Goal: Information Seeking & Learning: Learn about a topic

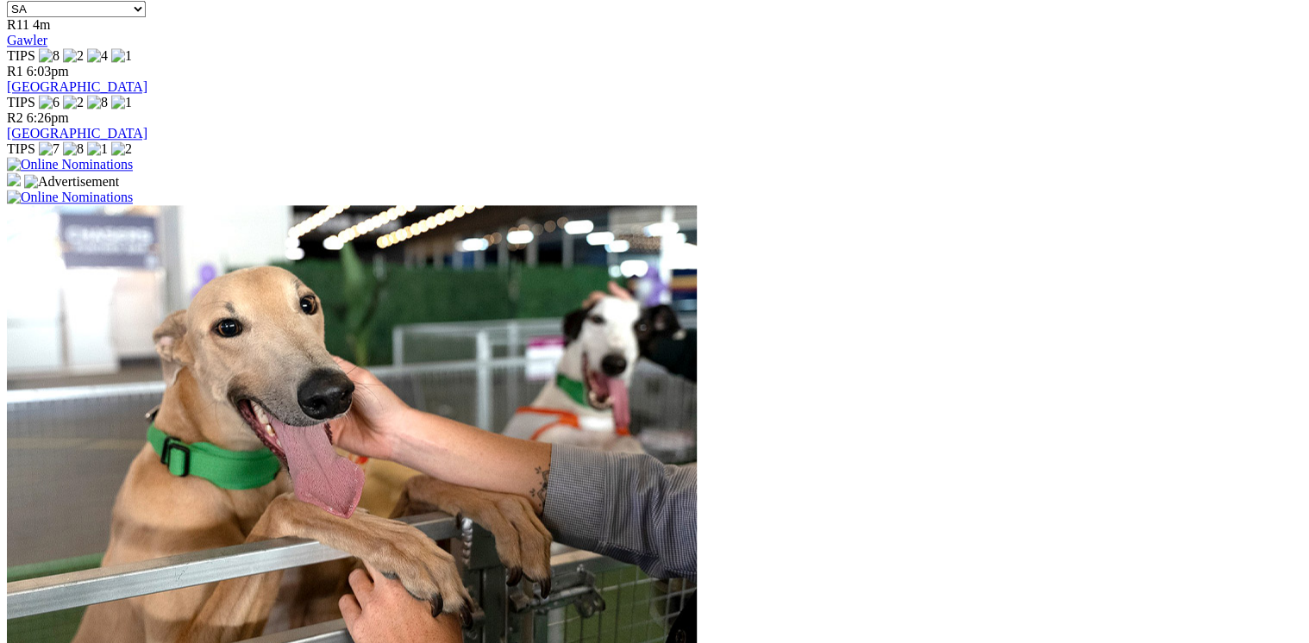
scroll to position [1311, 0]
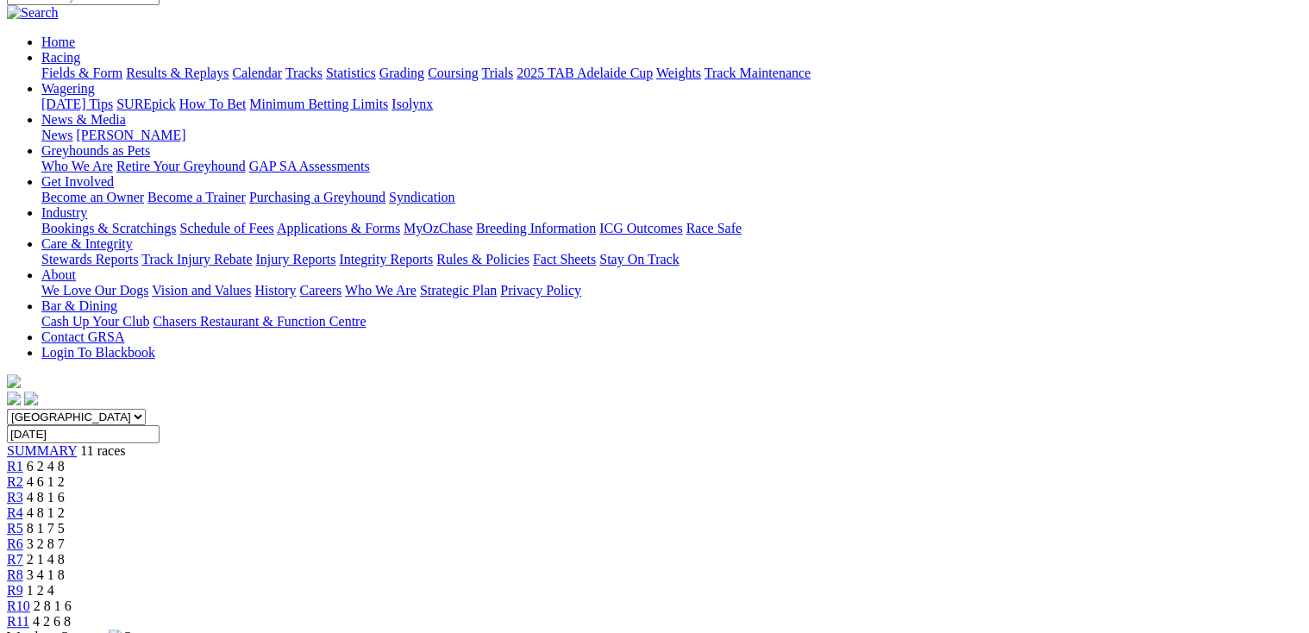
scroll to position [138, 0]
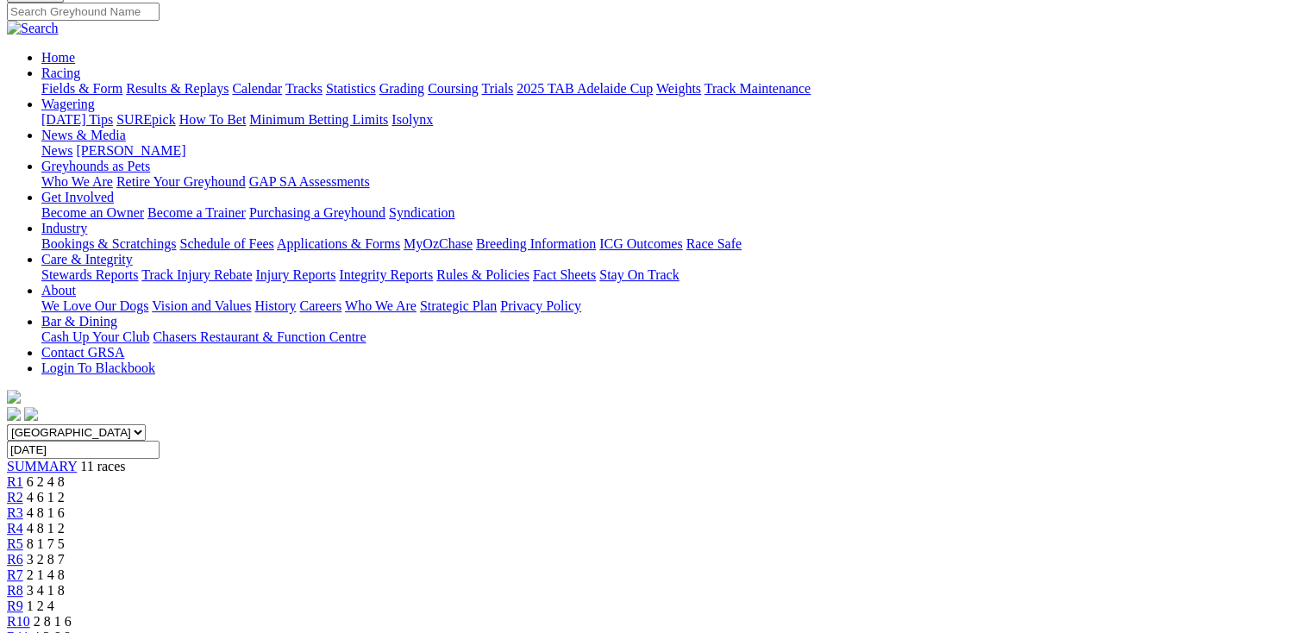
click at [23, 490] on span "R2" at bounding box center [15, 497] width 16 height 15
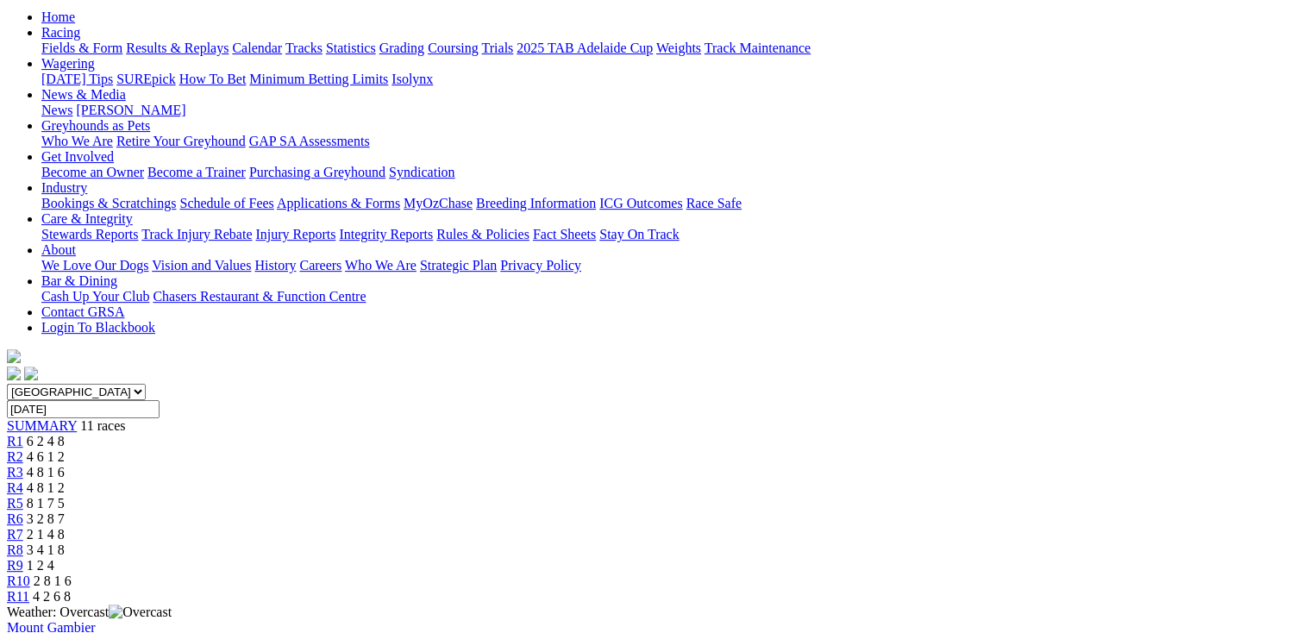
scroll to position [207, 0]
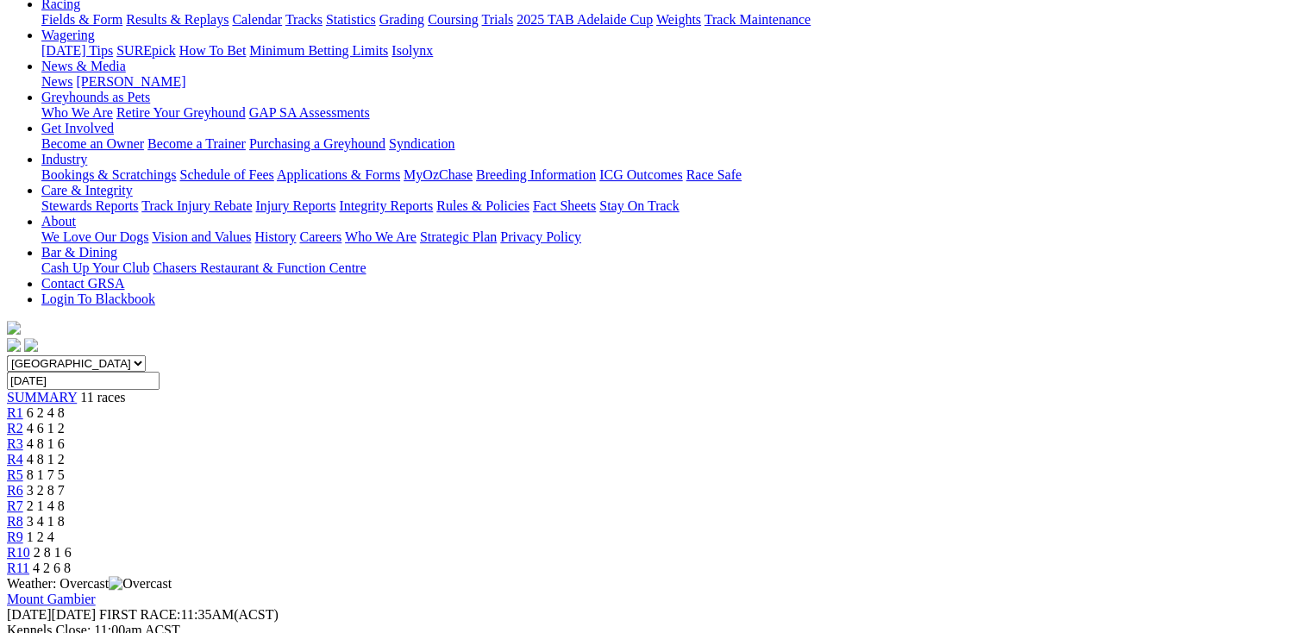
click at [23, 436] on span "R3" at bounding box center [15, 443] width 16 height 15
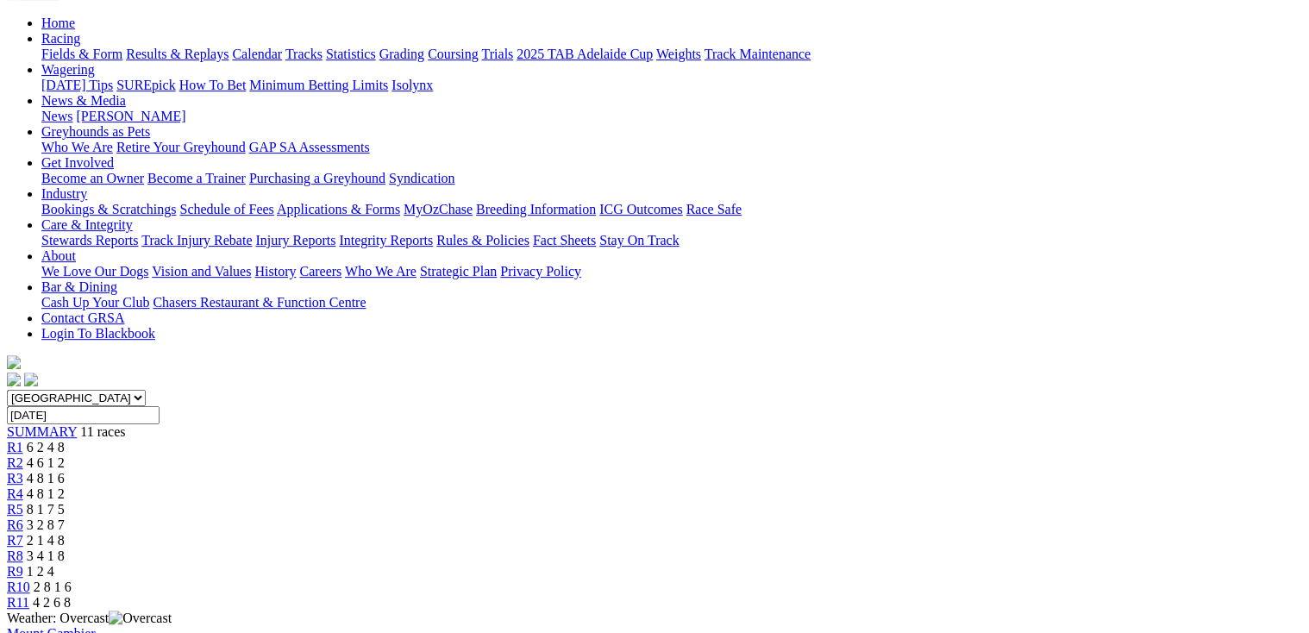
scroll to position [207, 0]
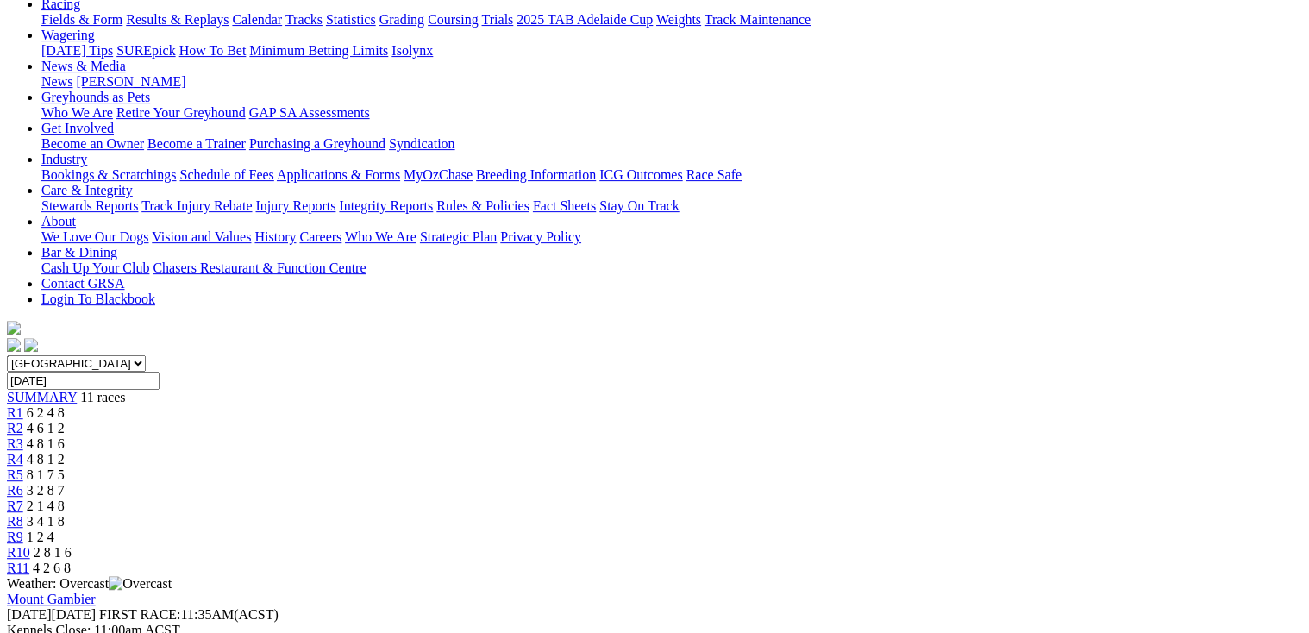
click at [23, 452] on link "R4" at bounding box center [15, 459] width 16 height 15
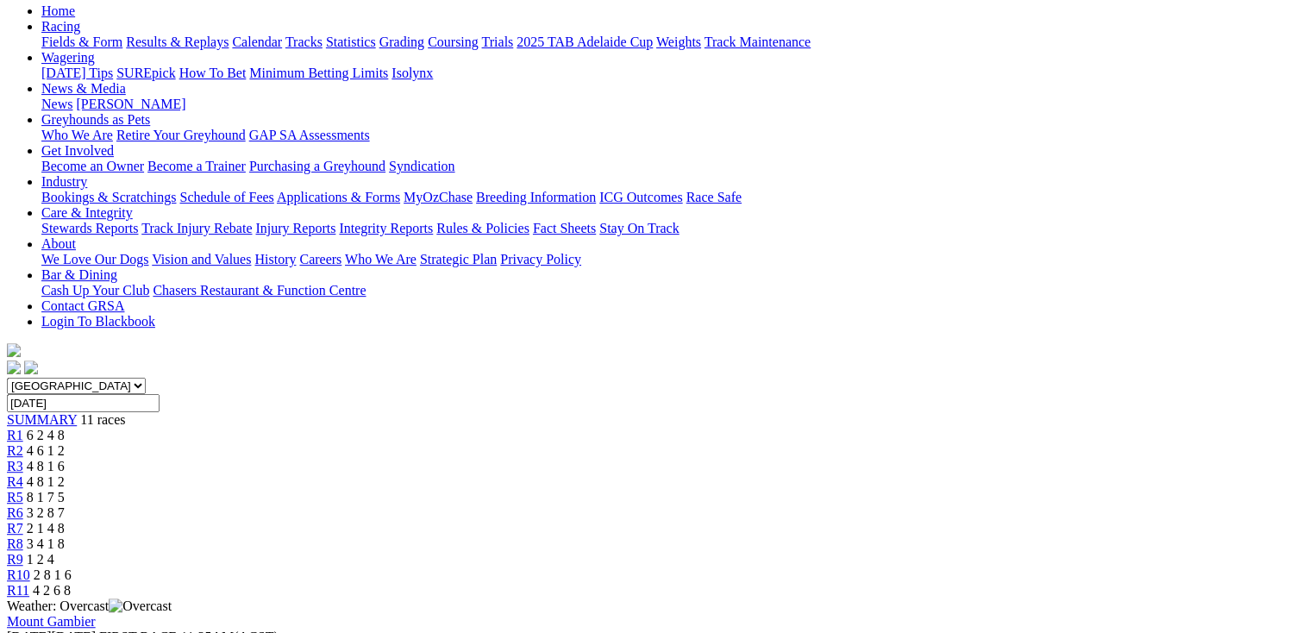
scroll to position [207, 0]
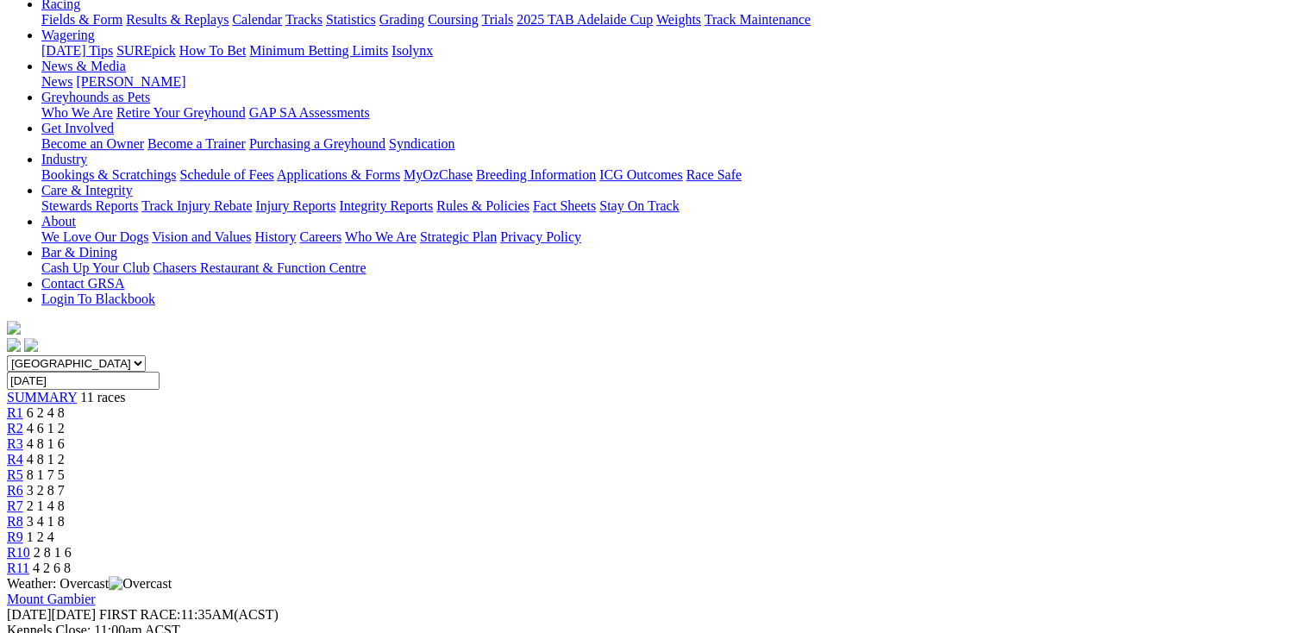
click at [23, 483] on span "R6" at bounding box center [15, 490] width 16 height 15
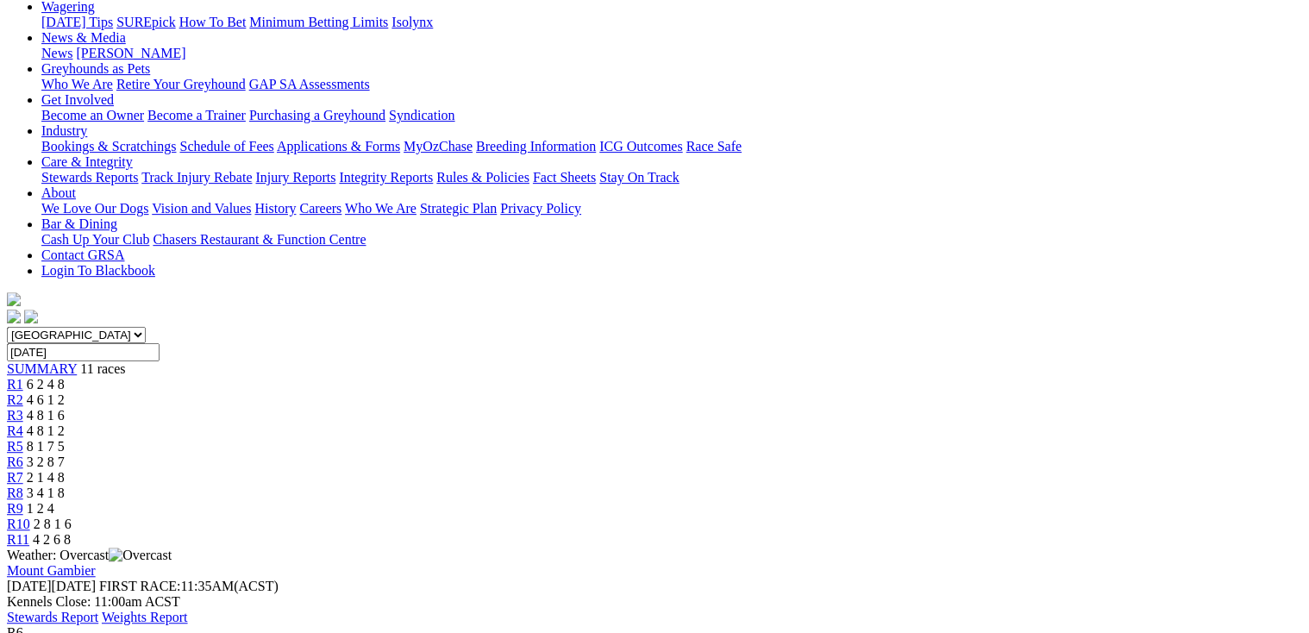
scroll to position [276, 0]
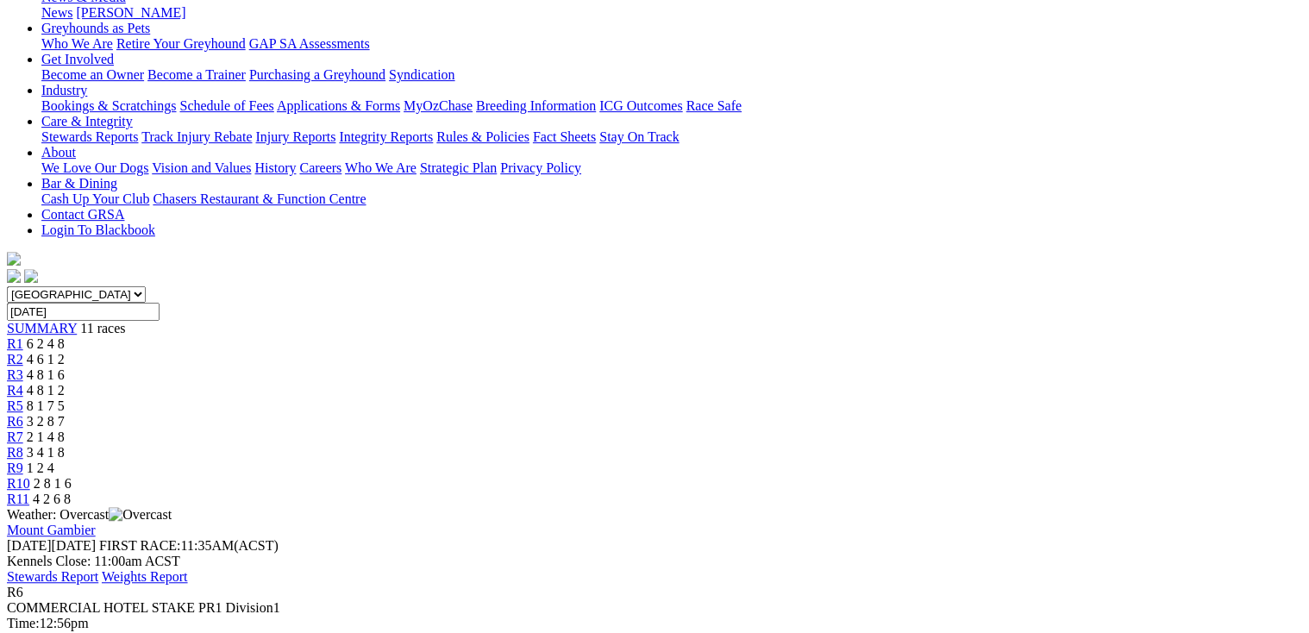
click at [65, 429] on span "2 1 4 8" at bounding box center [46, 436] width 38 height 15
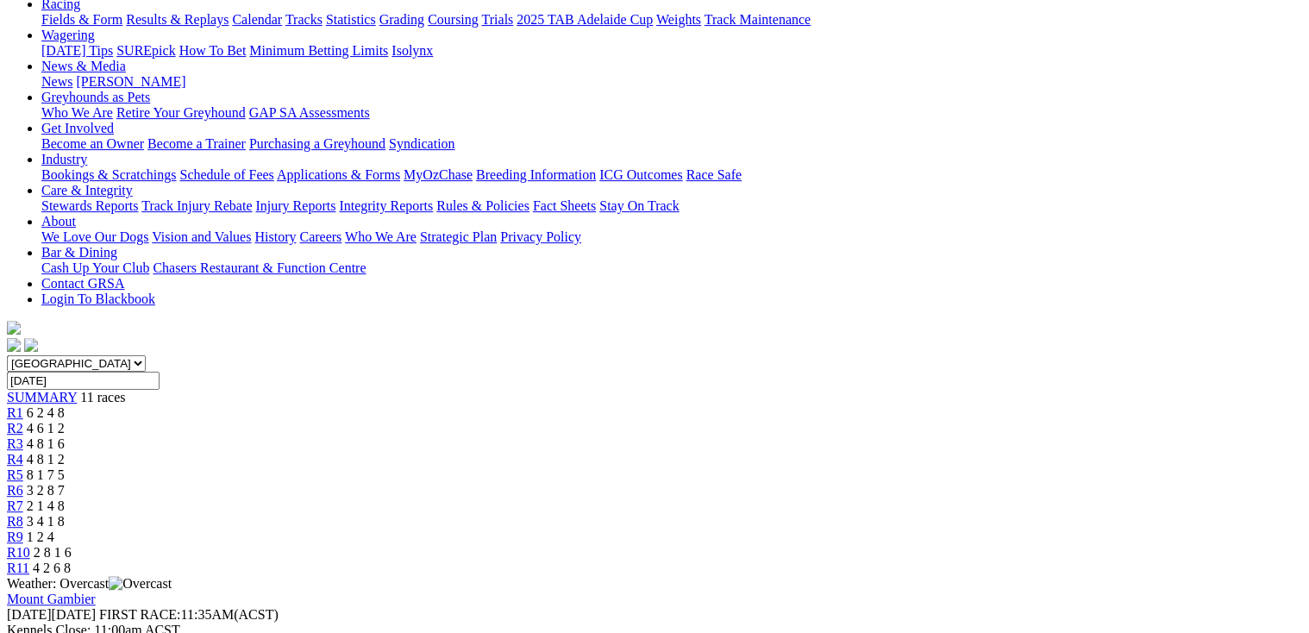
click at [23, 514] on span "R8" at bounding box center [15, 521] width 16 height 15
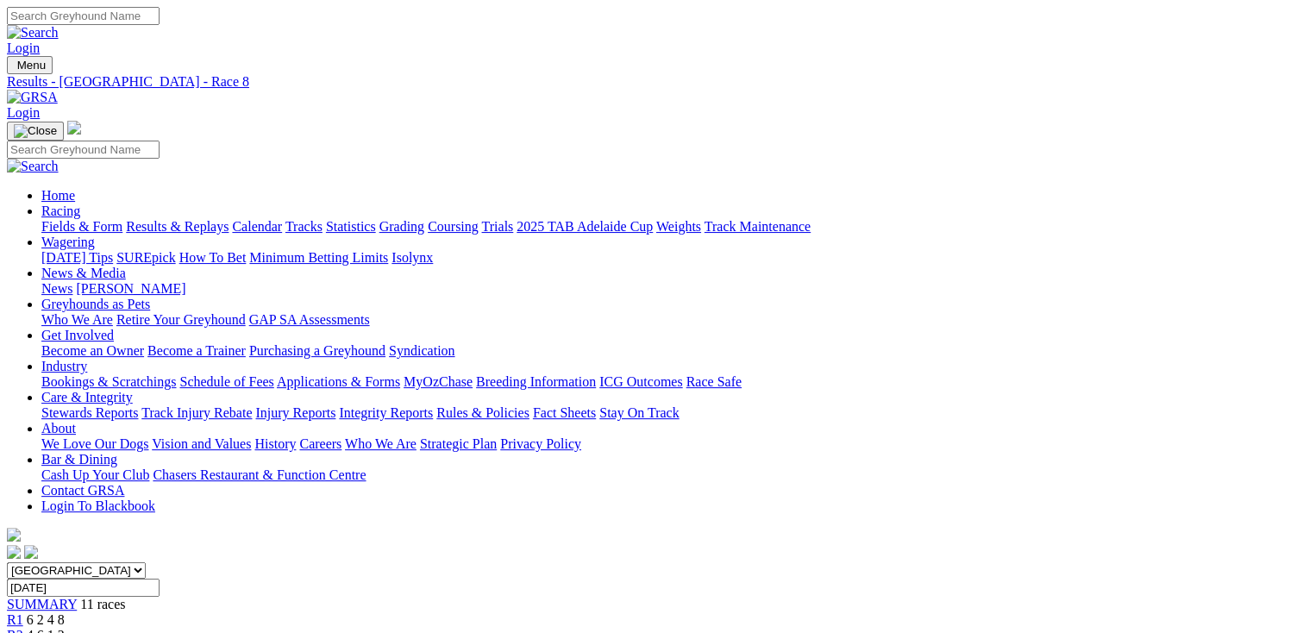
drag, startPoint x: 976, startPoint y: 259, endPoint x: 969, endPoint y: 247, distance: 13.9
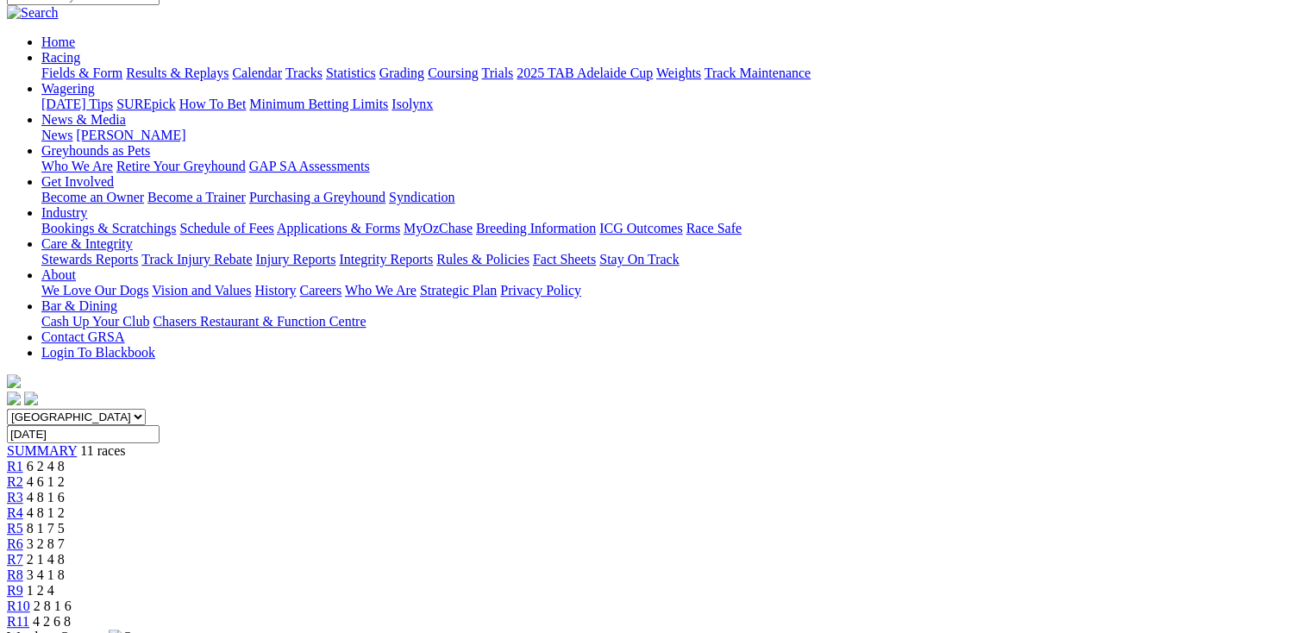
scroll to position [138, 0]
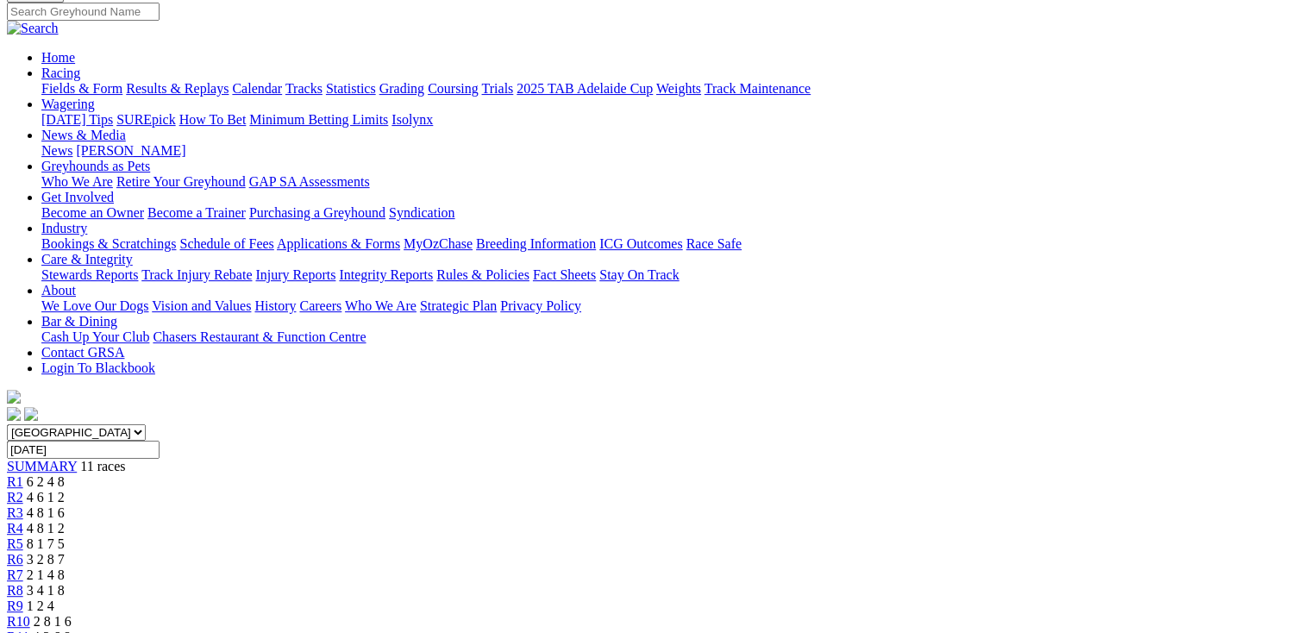
click at [30, 614] on link "R10" at bounding box center [18, 621] width 23 height 15
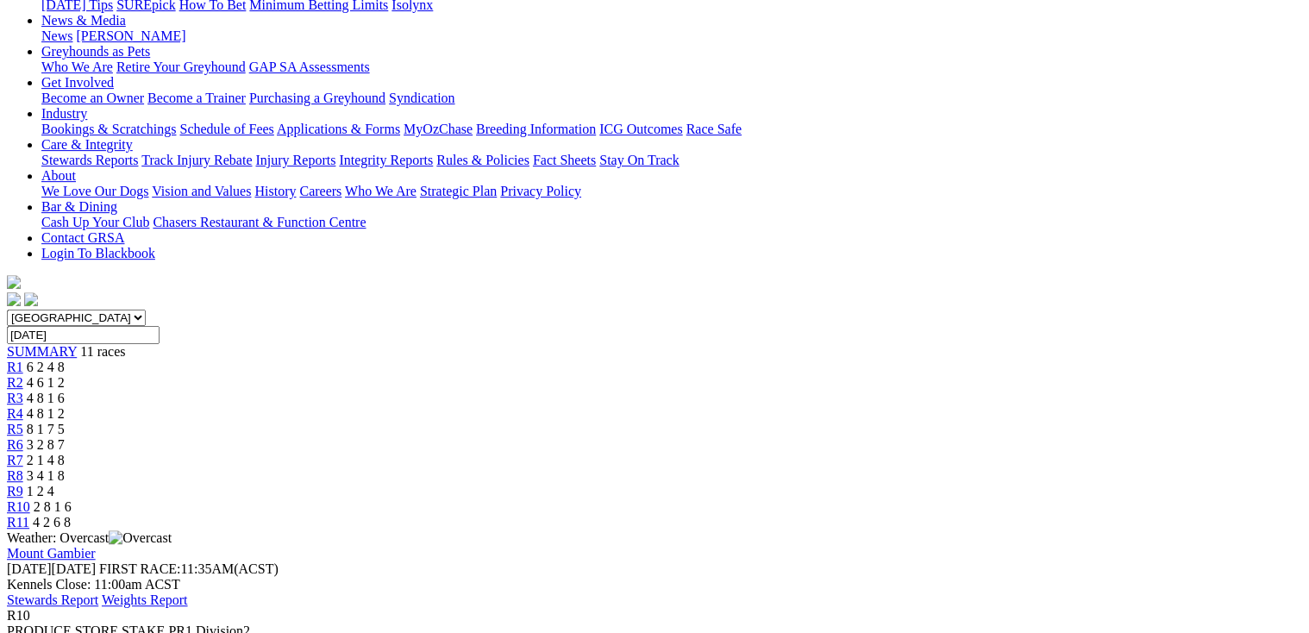
scroll to position [276, 0]
